Goal: Task Accomplishment & Management: Manage account settings

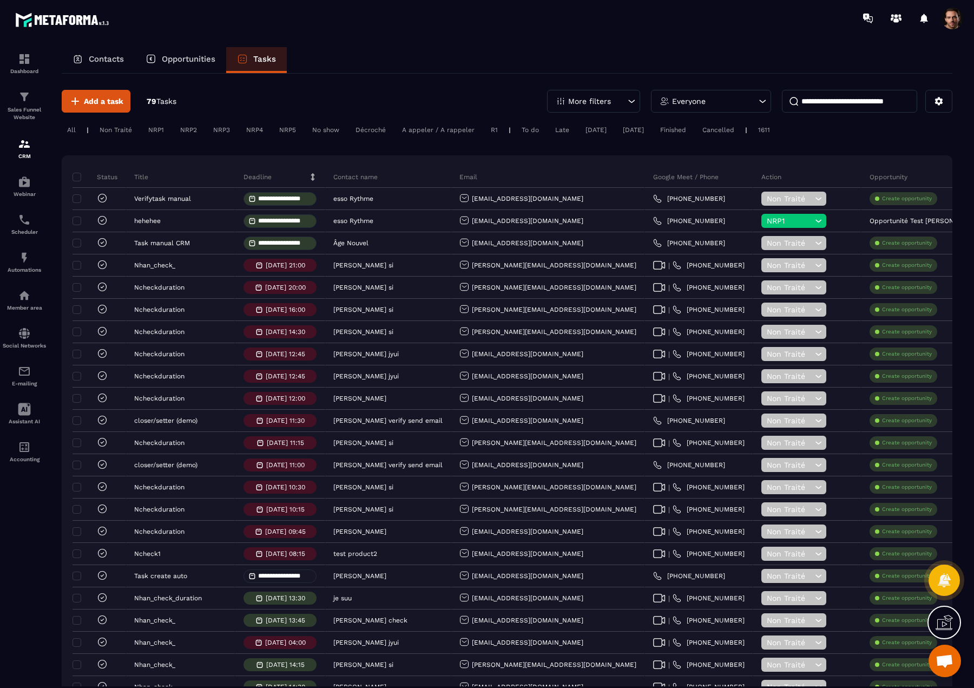
click at [116, 58] on p "Contacts" at bounding box center [106, 59] width 35 height 10
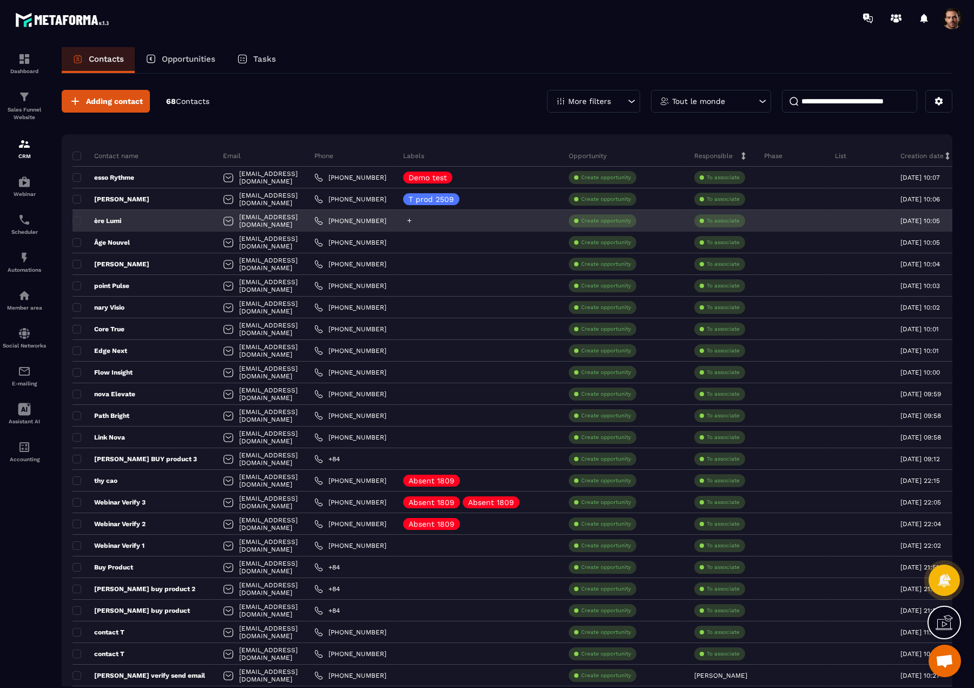
click at [412, 219] on icon at bounding box center [410, 221] width 4 height 4
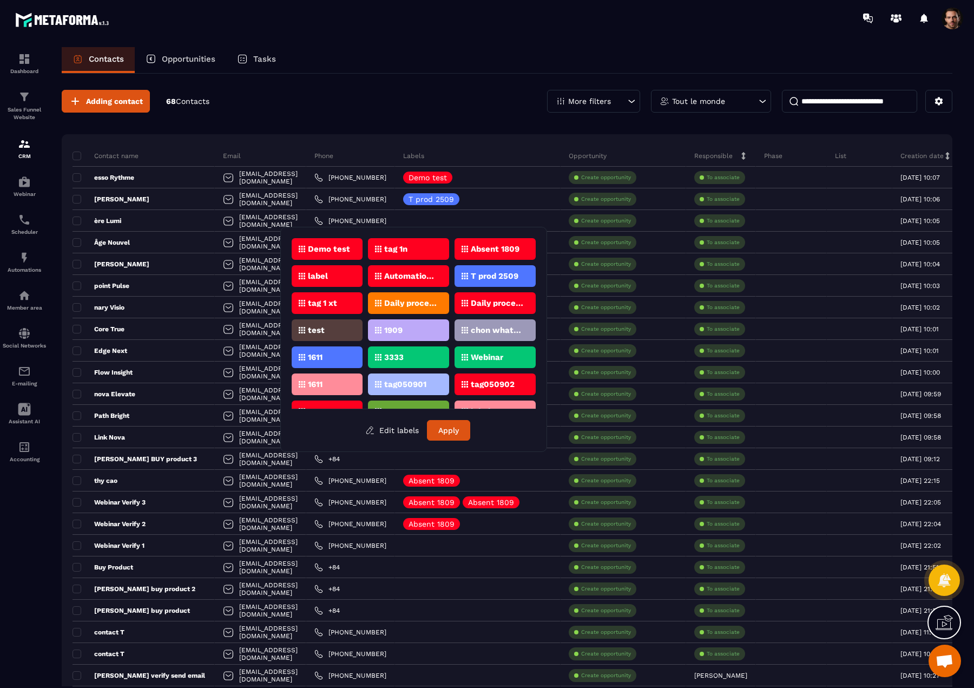
click at [400, 245] on p "tag 1n" at bounding box center [395, 249] width 23 height 8
click at [445, 426] on button "Apply" at bounding box center [448, 430] width 43 height 21
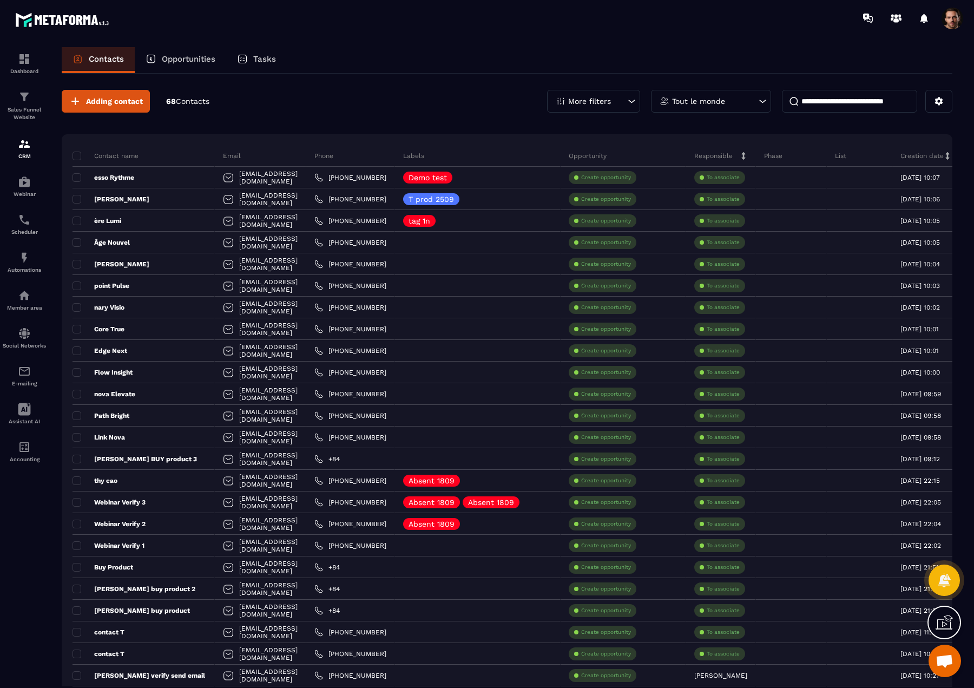
click at [251, 57] on div "Tasks" at bounding box center [256, 60] width 61 height 26
